Goal: Browse casually

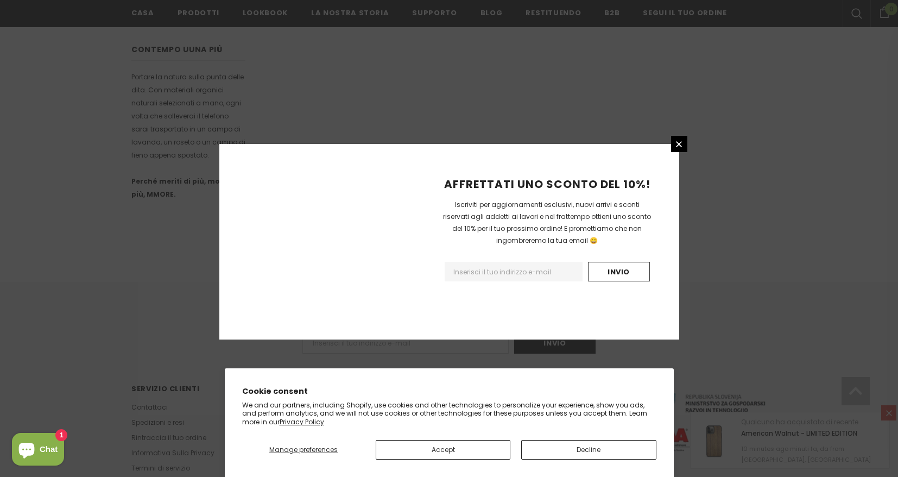
scroll to position [637, 0]
